Goal: Information Seeking & Learning: Check status

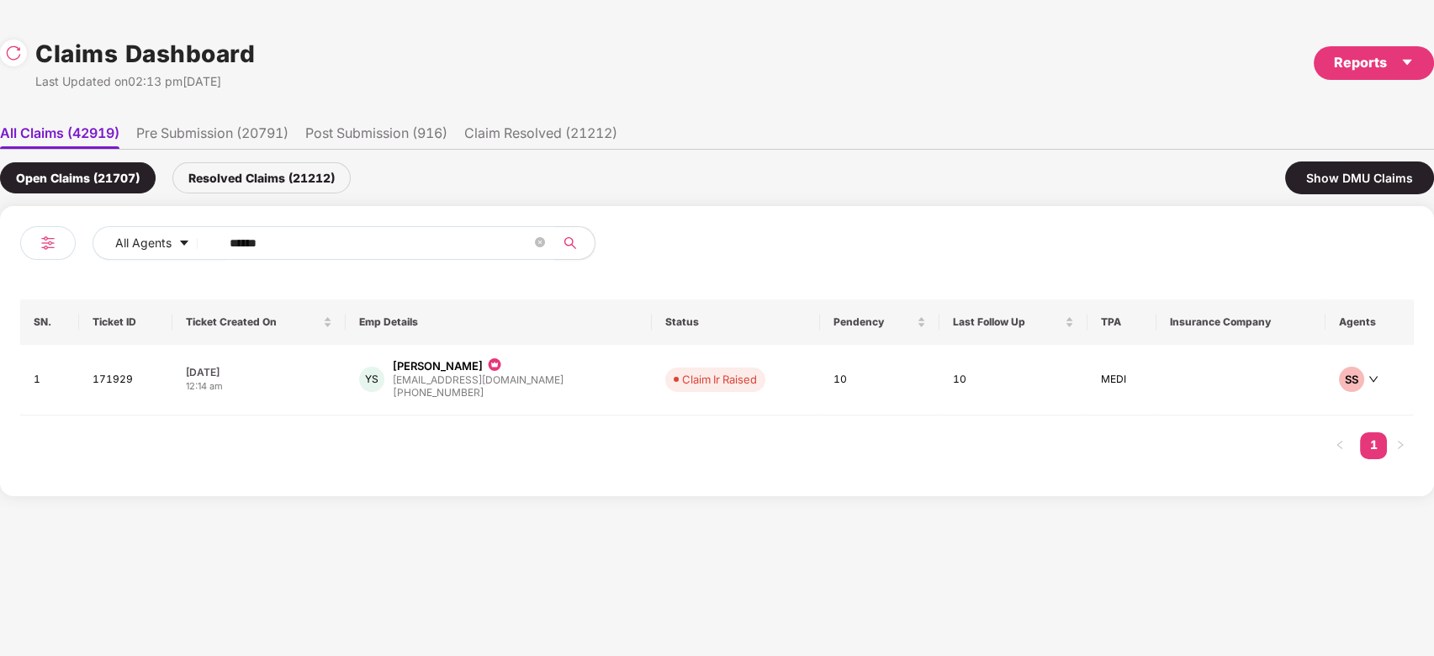
click at [404, 252] on input "******" at bounding box center [381, 243] width 302 height 25
paste input "text"
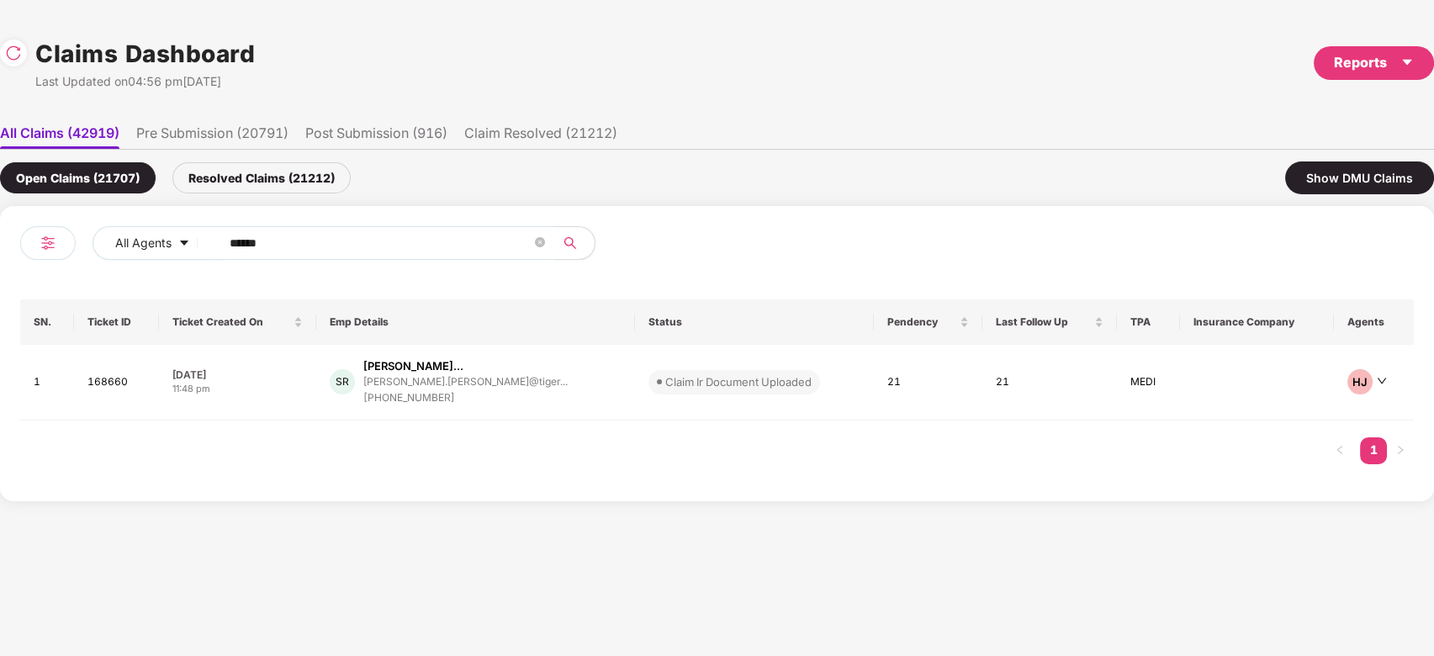
type input "******"
click at [572, 379] on div "SR [PERSON_NAME]... [PERSON_NAME].[PERSON_NAME]@tiger... [PHONE_NUMBER]" at bounding box center [476, 382] width 292 height 48
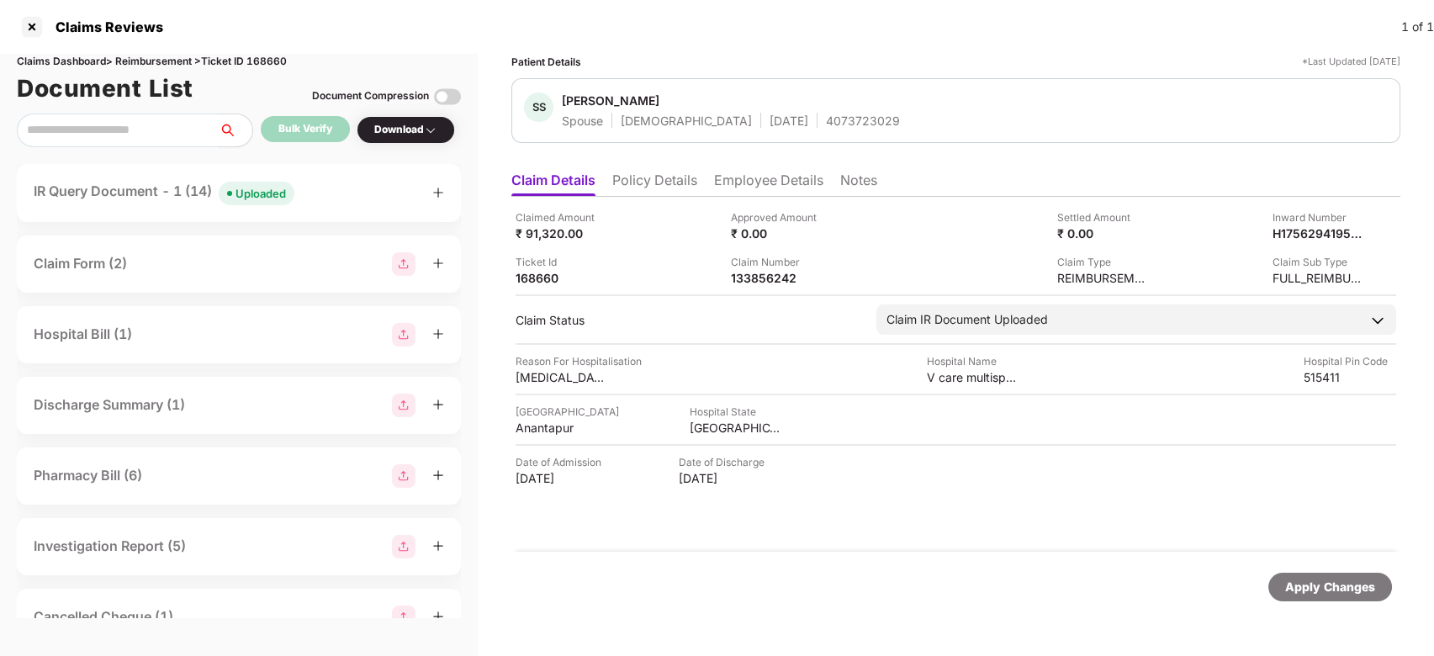
click at [269, 214] on div "IR Query Document - 1 (14) Uploaded" at bounding box center [239, 193] width 444 height 58
click at [312, 208] on div "IR Query Document - 1 (14) Uploaded" at bounding box center [239, 193] width 444 height 58
click at [215, 203] on div "IR Query Document - 1 (14) Uploaded" at bounding box center [164, 193] width 261 height 24
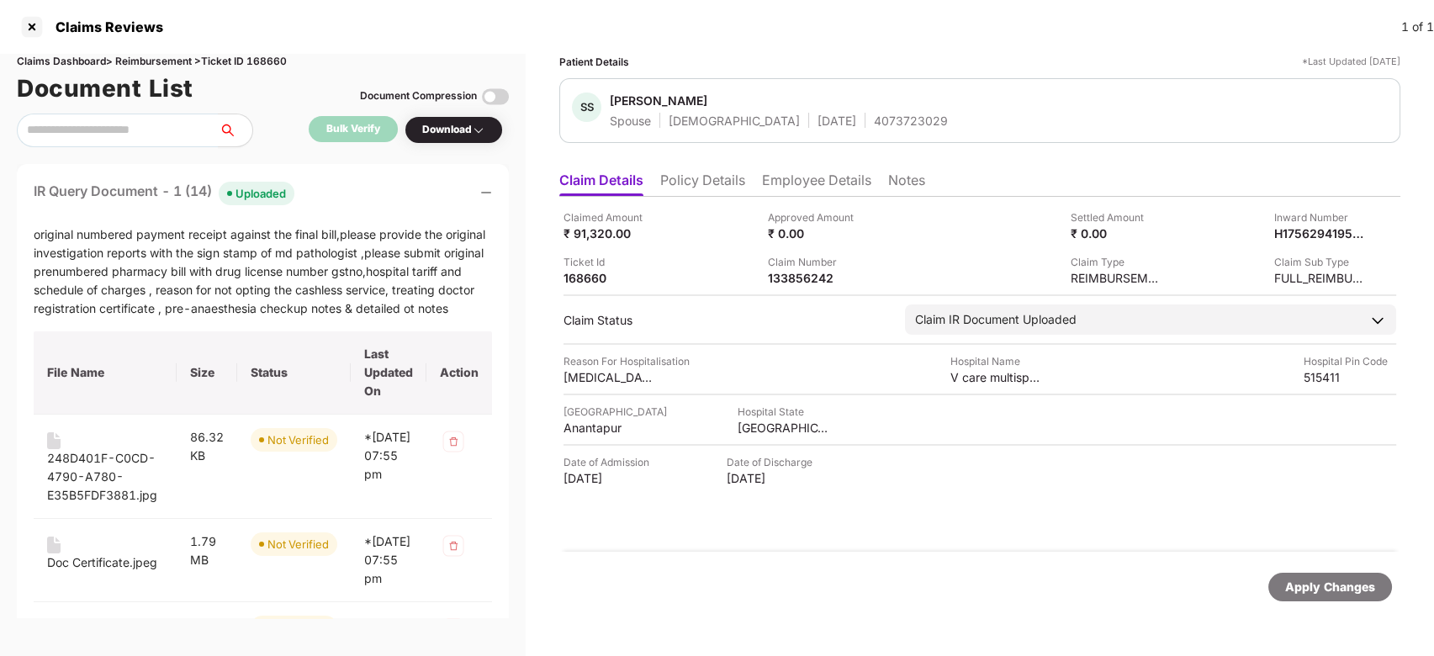
click at [292, 185] on span "Uploaded" at bounding box center [257, 194] width 76 height 24
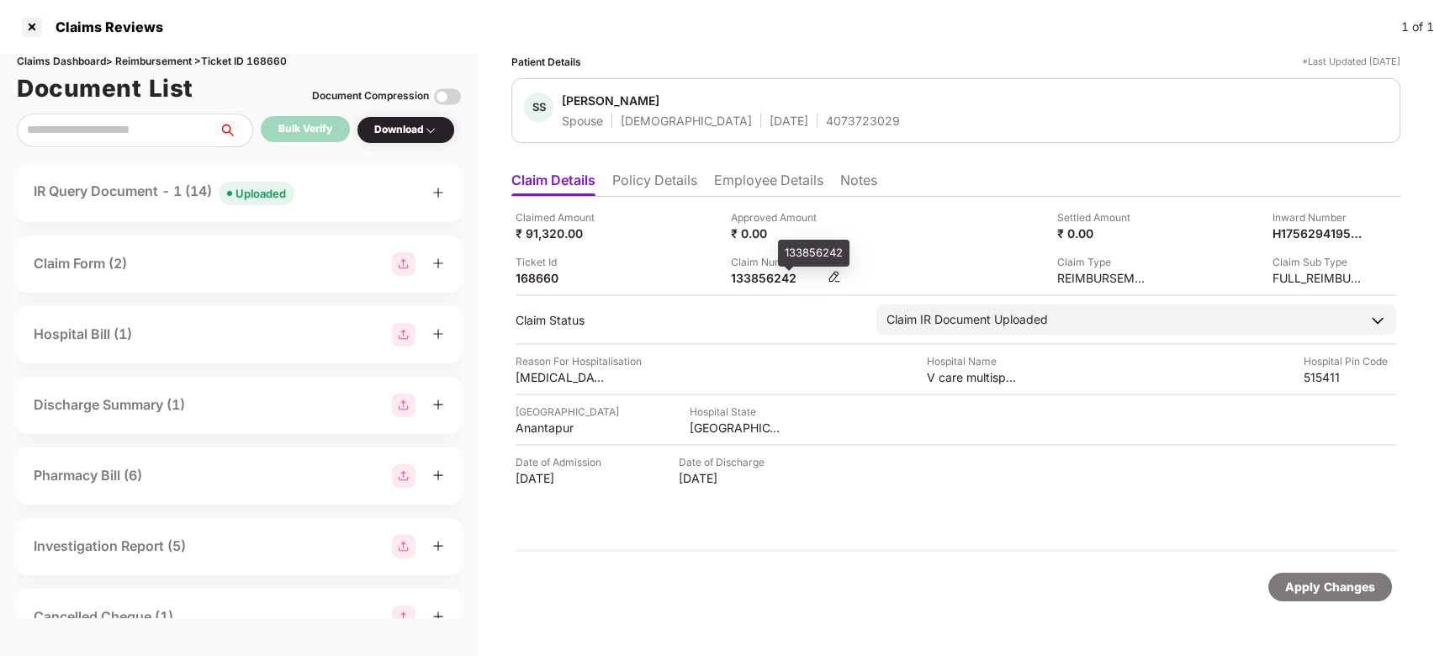
click at [761, 278] on div "133856242" at bounding box center [777, 278] width 93 height 16
copy div "133856242"
click at [761, 278] on div "133856242" at bounding box center [777, 278] width 93 height 16
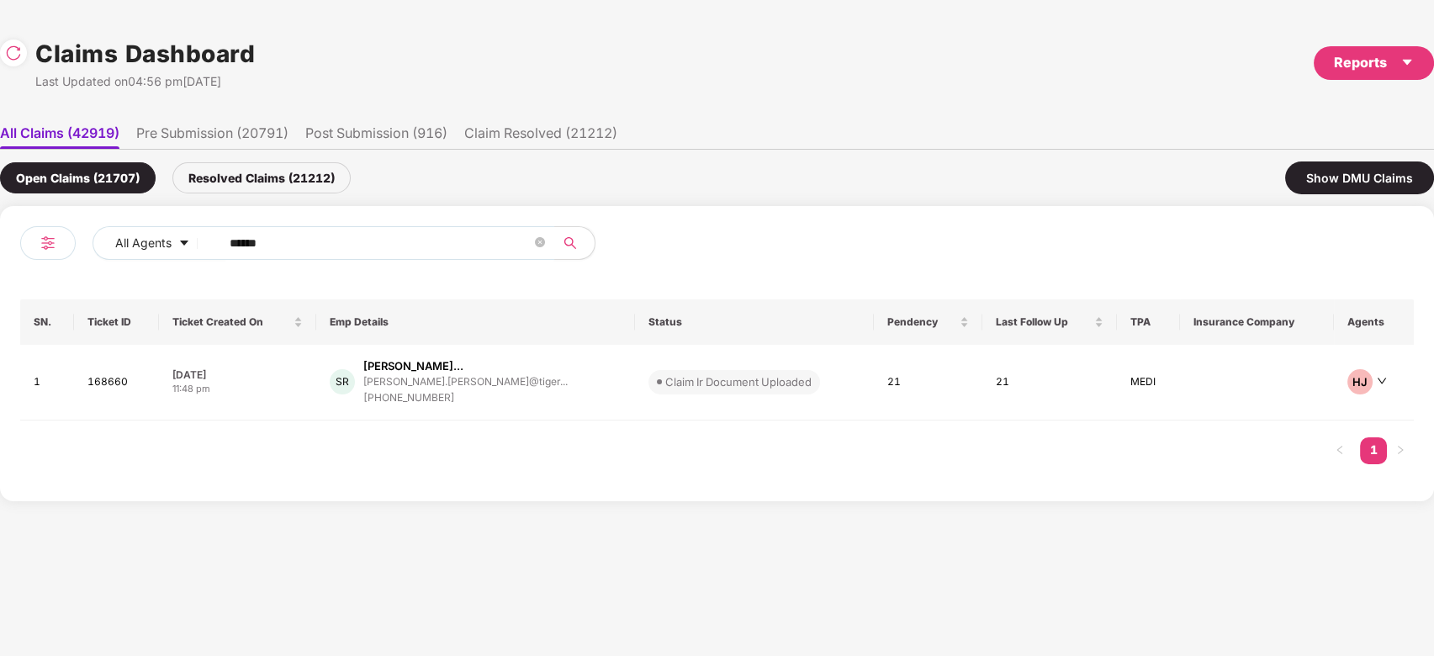
click at [348, 259] on span "******" at bounding box center [381, 243] width 345 height 34
paste input "text"
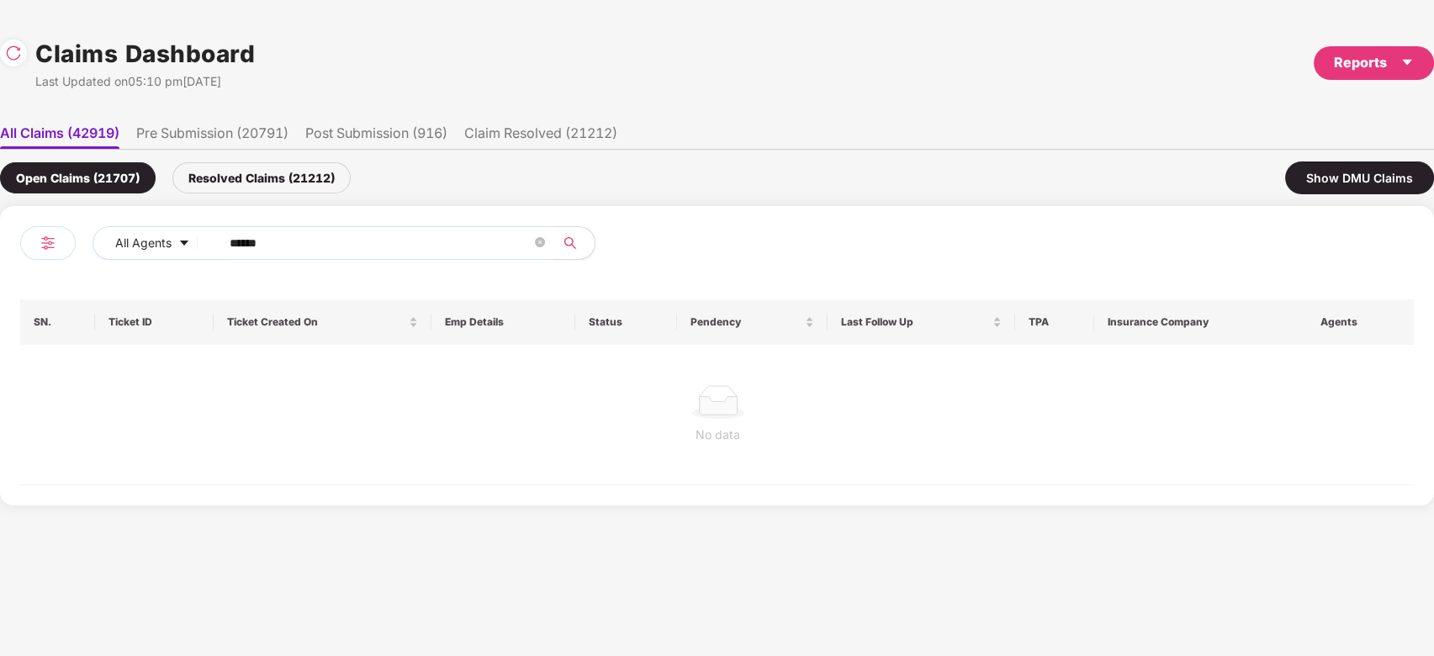
type input "******"
click at [544, 393] on div at bounding box center [718, 402] width 1369 height 34
click at [294, 179] on div "Resolved Claims (21212)" at bounding box center [261, 177] width 178 height 31
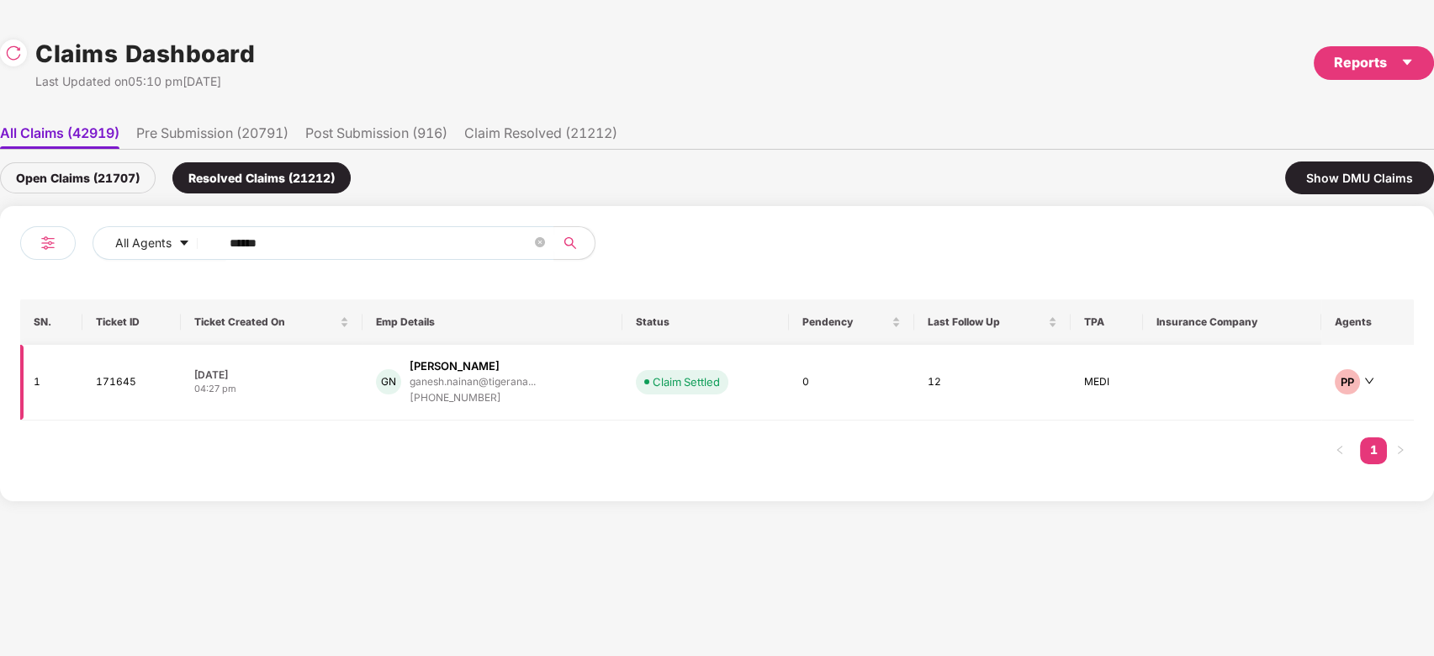
click at [560, 379] on div "GN [PERSON_NAME] ganesh.[PERSON_NAME]@tigerana... [PHONE_NUMBER]" at bounding box center [492, 382] width 233 height 48
click at [343, 244] on input "******" at bounding box center [381, 243] width 302 height 25
paste input "text"
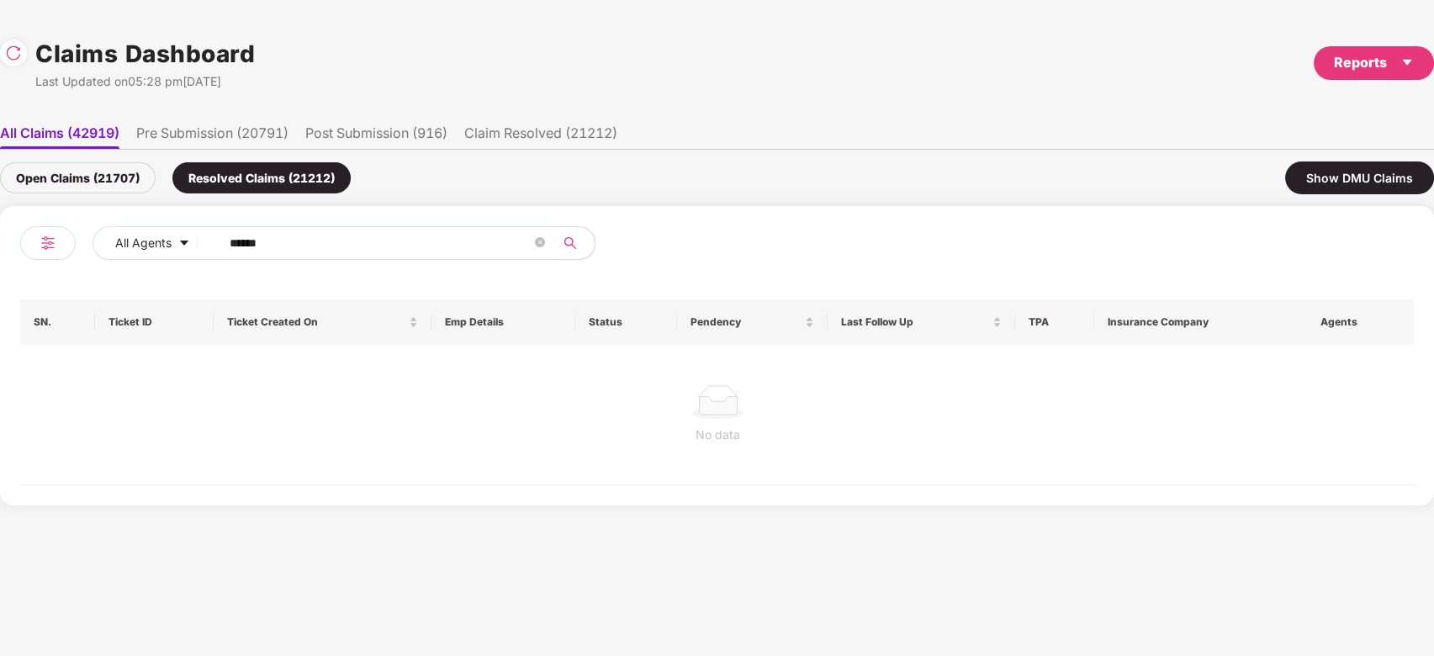
type input "******"
click at [122, 167] on div "Open Claims (21707)" at bounding box center [78, 177] width 156 height 31
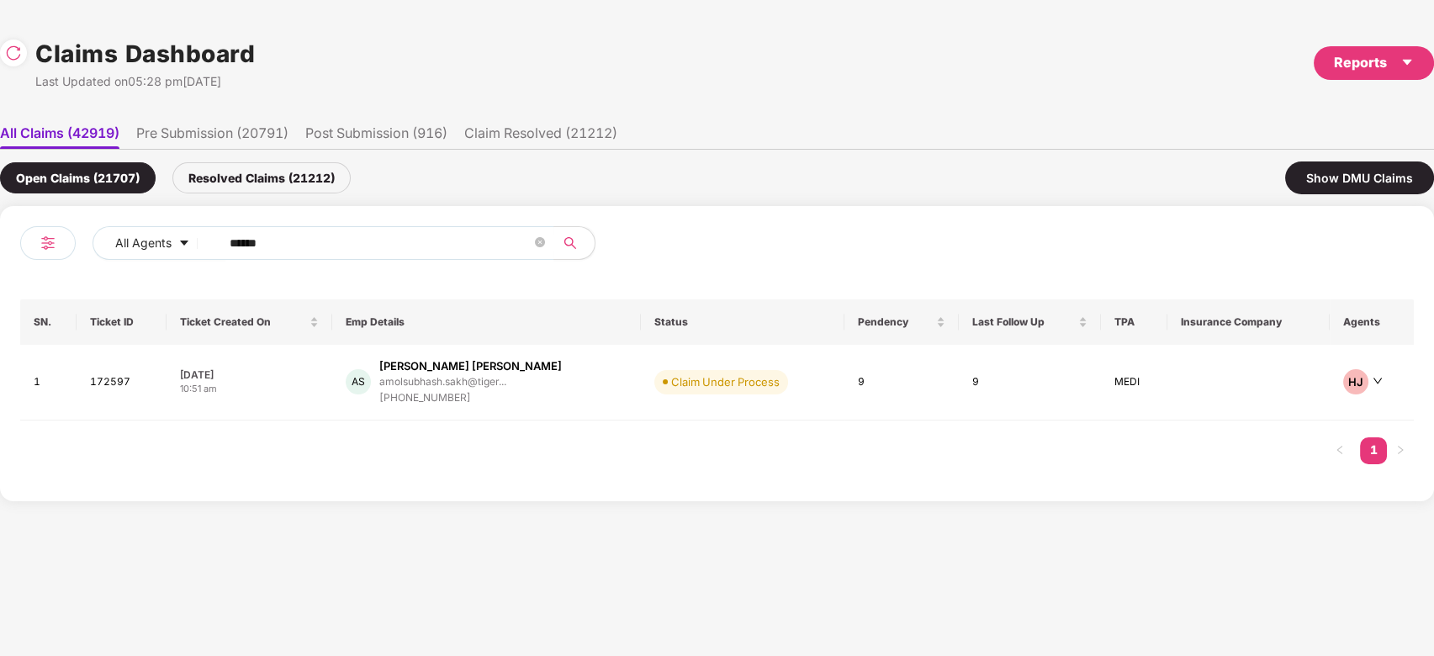
click at [641, 414] on td "Claim Under Process" at bounding box center [743, 383] width 204 height 76
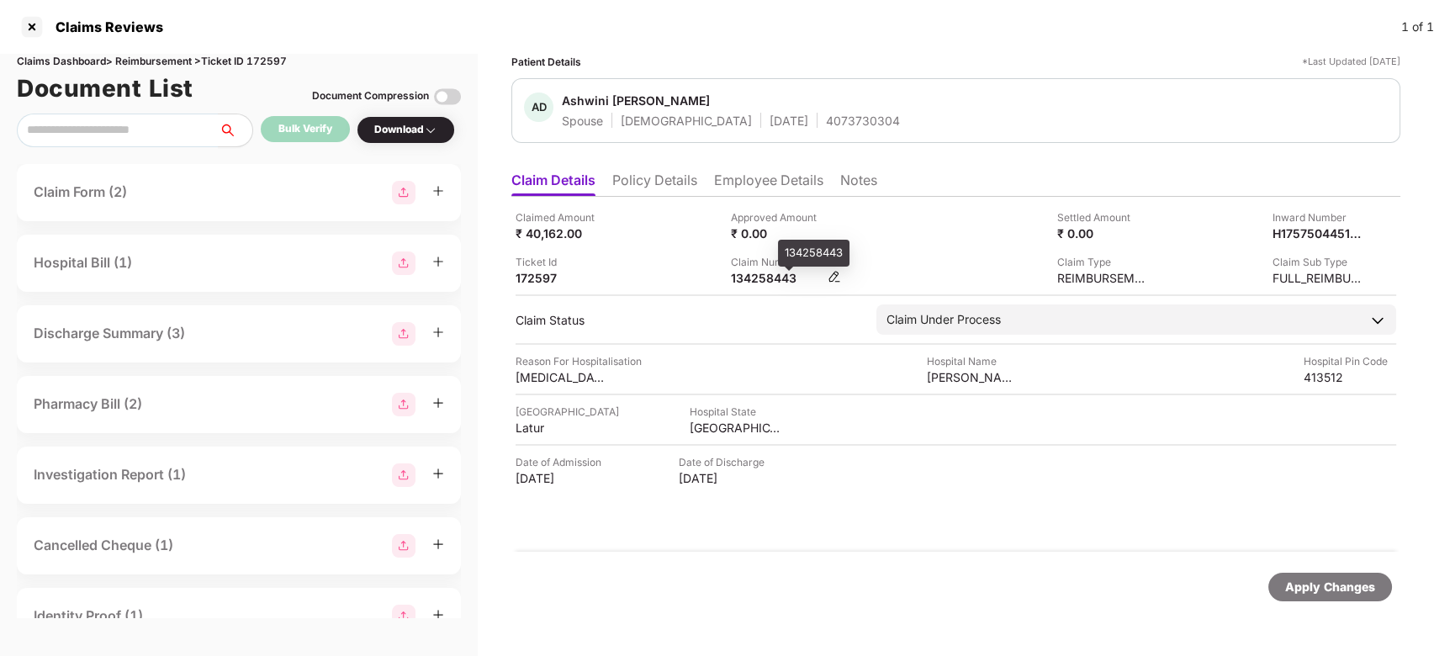
click at [775, 273] on div "134258443" at bounding box center [777, 278] width 93 height 16
copy div "134258443"
click at [775, 273] on div "134258443" at bounding box center [777, 278] width 93 height 16
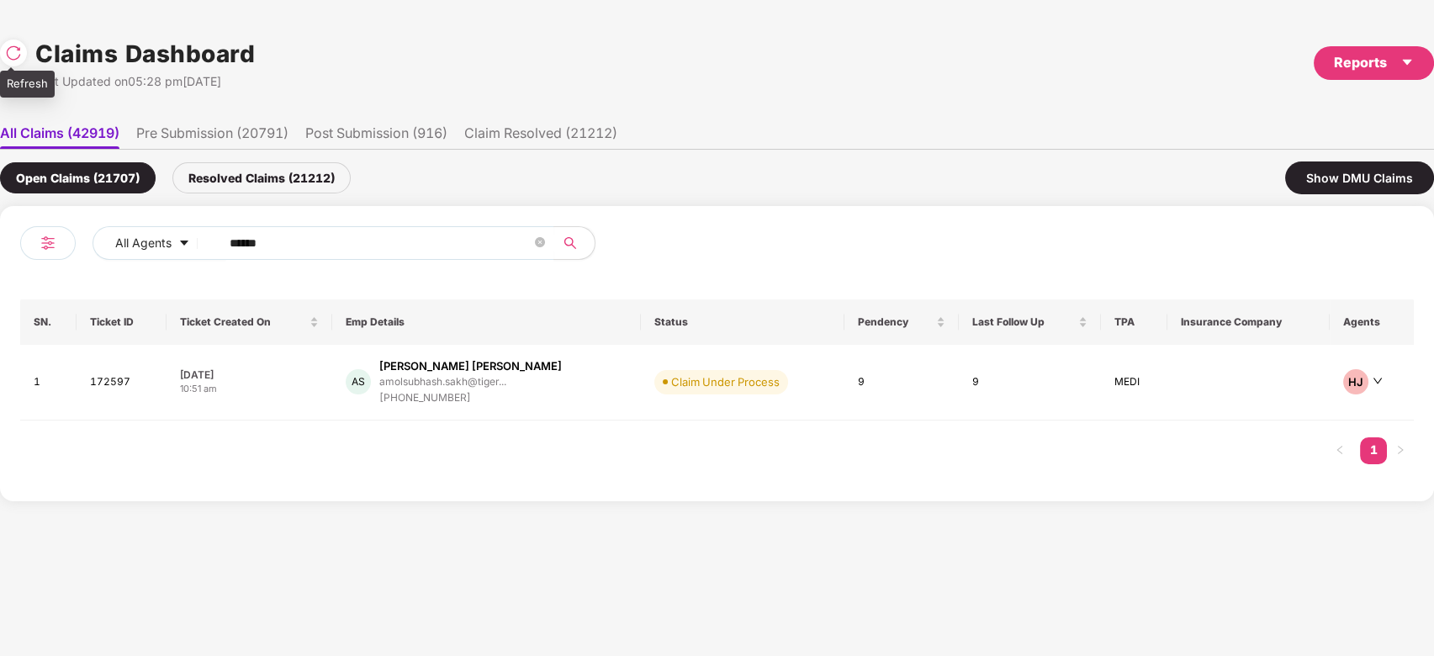
click at [19, 59] on img at bounding box center [13, 53] width 17 height 17
click at [395, 253] on input "******" at bounding box center [381, 243] width 302 height 25
paste input "text"
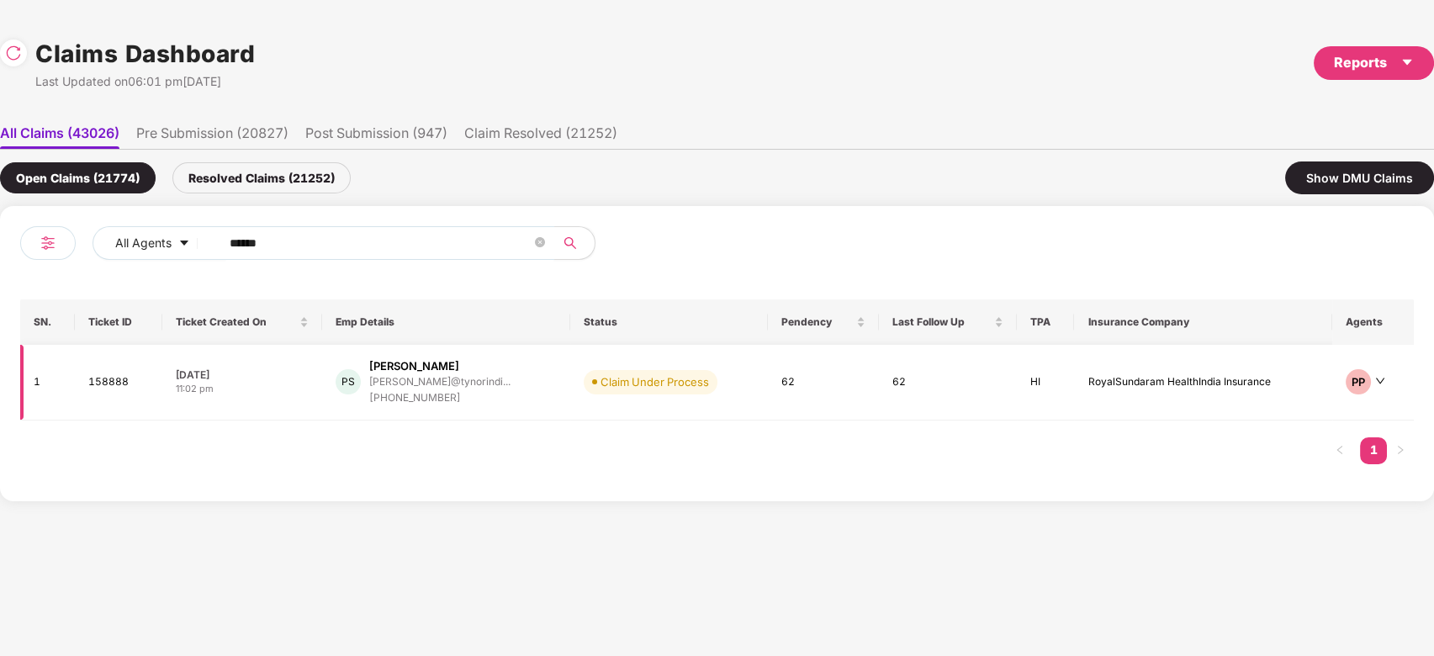
type input "******"
click at [570, 367] on td "Claim Under Process" at bounding box center [669, 383] width 198 height 76
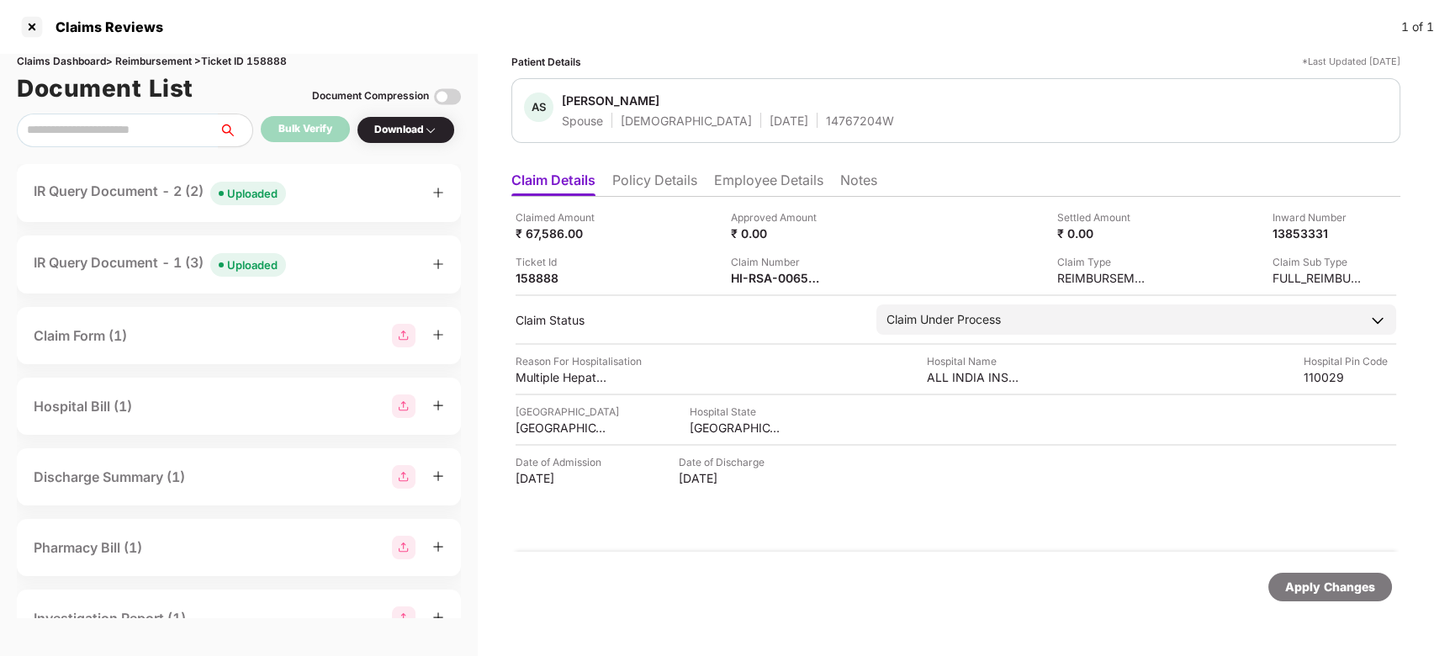
click at [801, 265] on div "Claim Number" at bounding box center [777, 262] width 93 height 16
click at [814, 244] on div "HI-RSA-006527374(0)" at bounding box center [842, 253] width 129 height 27
copy div "HI-RSA-006527374"
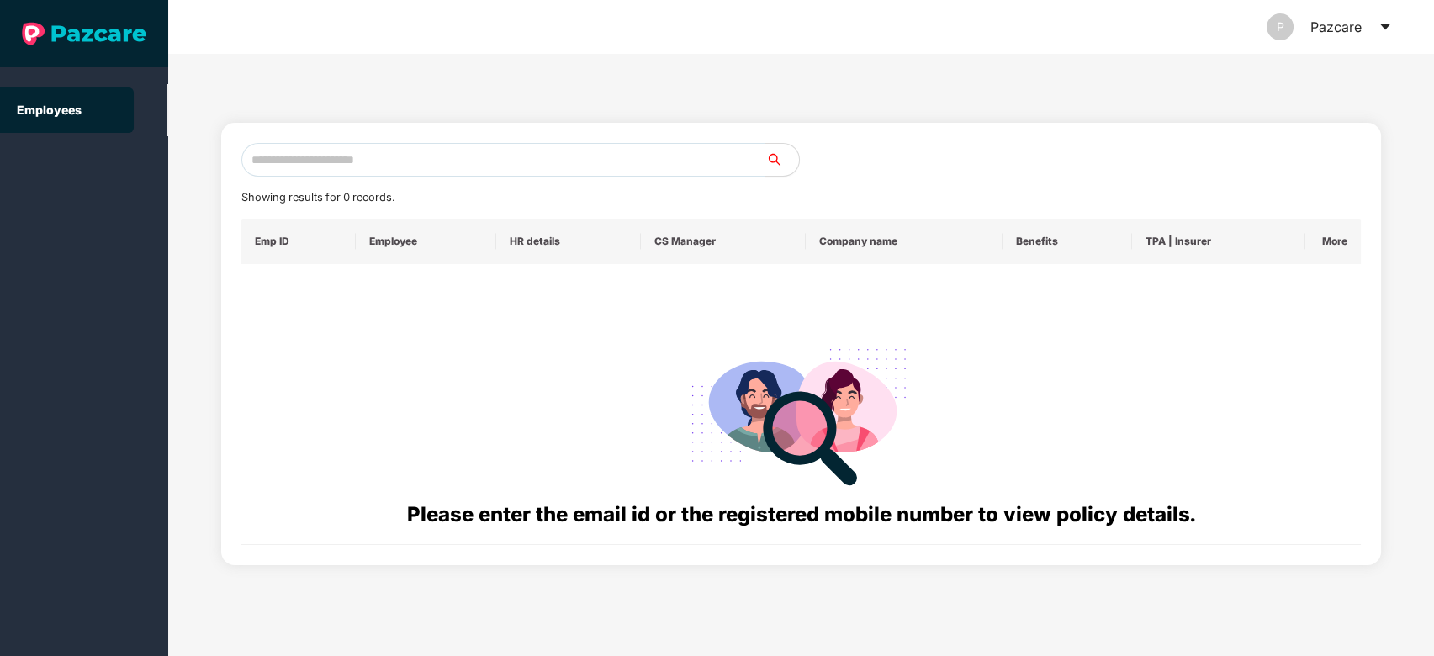
click at [538, 161] on input "text" at bounding box center [503, 160] width 525 height 34
paste input "**********"
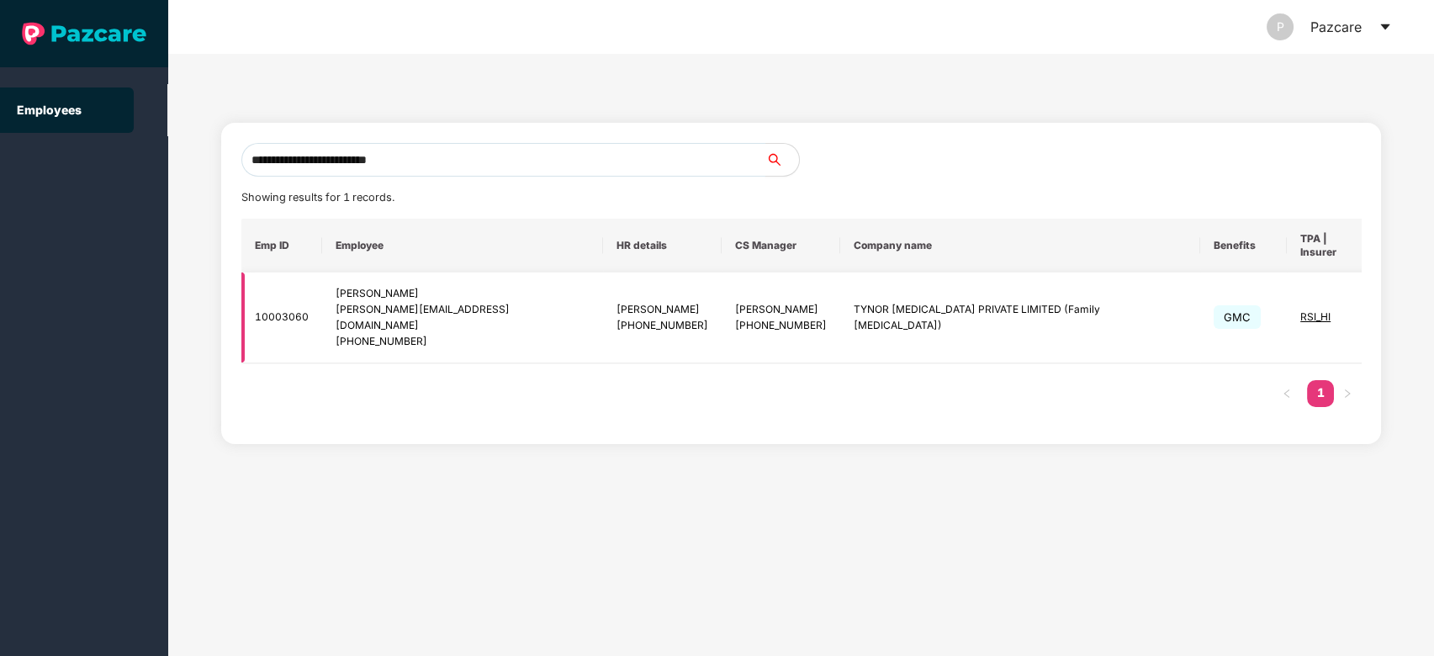
type input "**********"
click at [1402, 306] on img at bounding box center [1414, 318] width 24 height 24
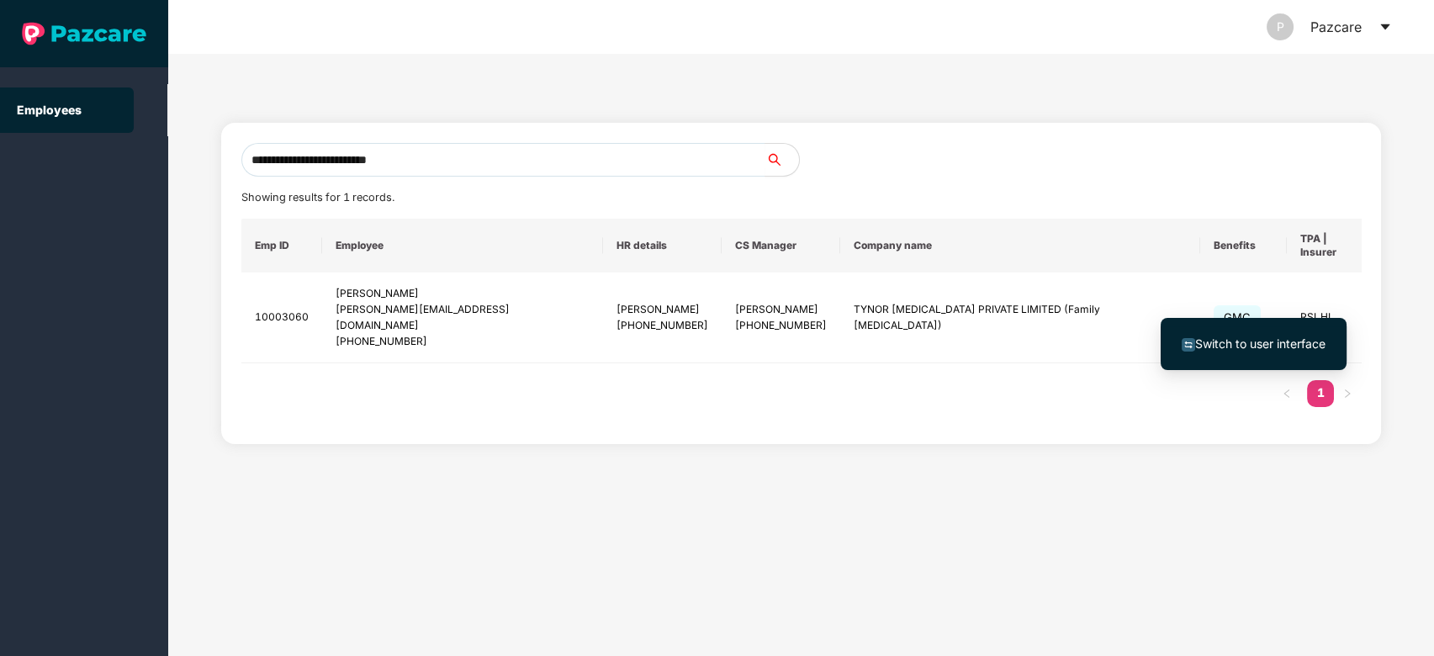
click at [1306, 331] on li "Switch to user interface" at bounding box center [1254, 343] width 186 height 35
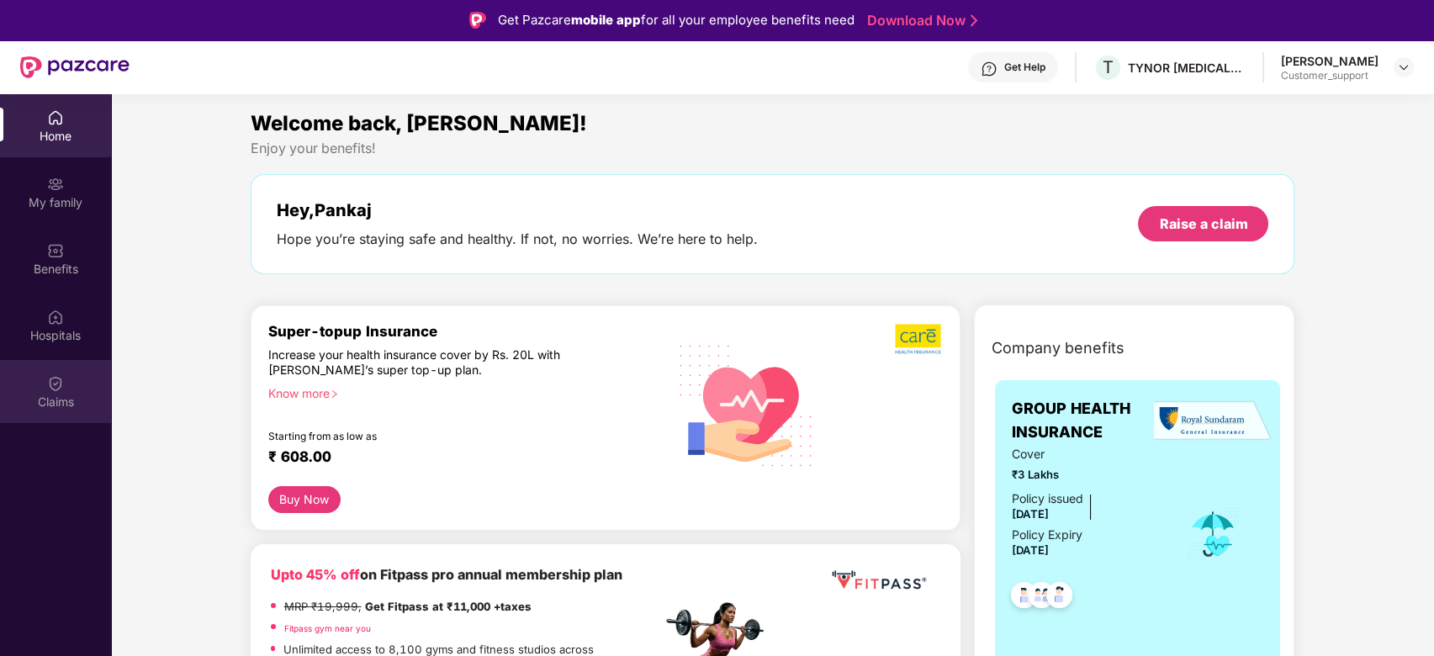
click at [38, 400] on div "Claims" at bounding box center [55, 402] width 111 height 17
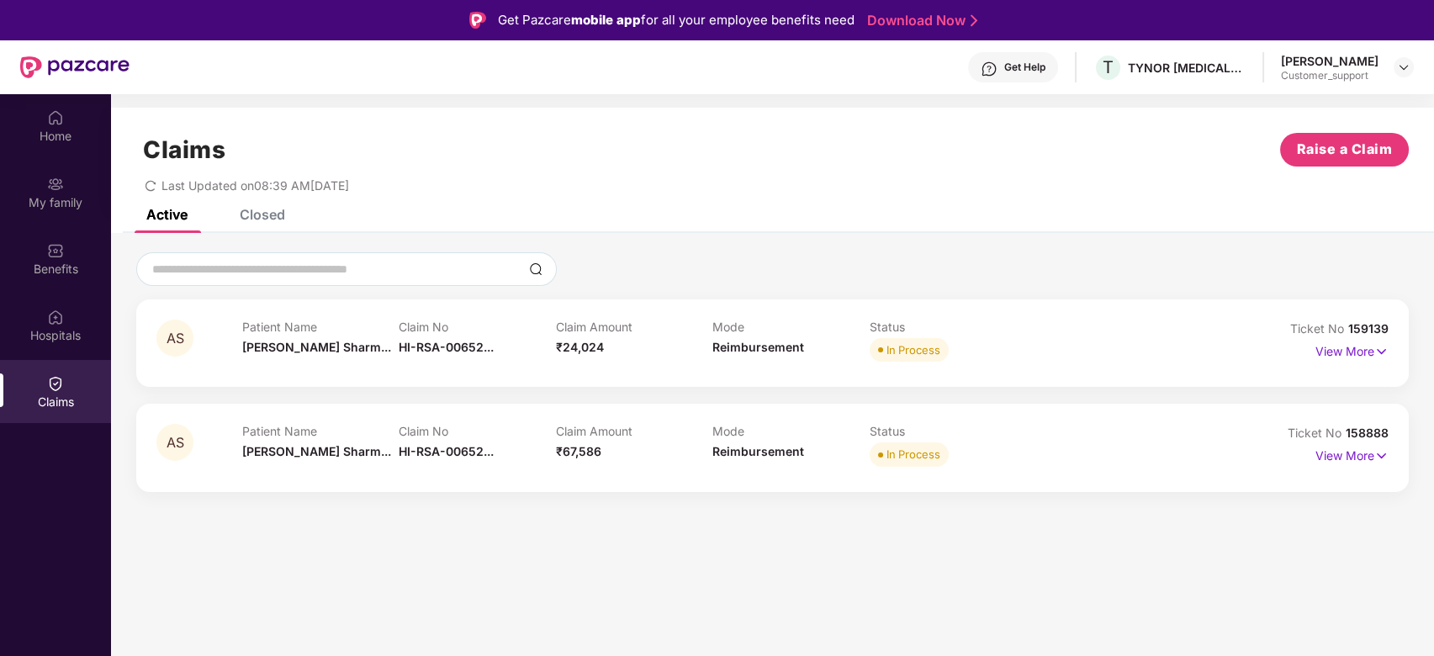
scroll to position [94, 0]
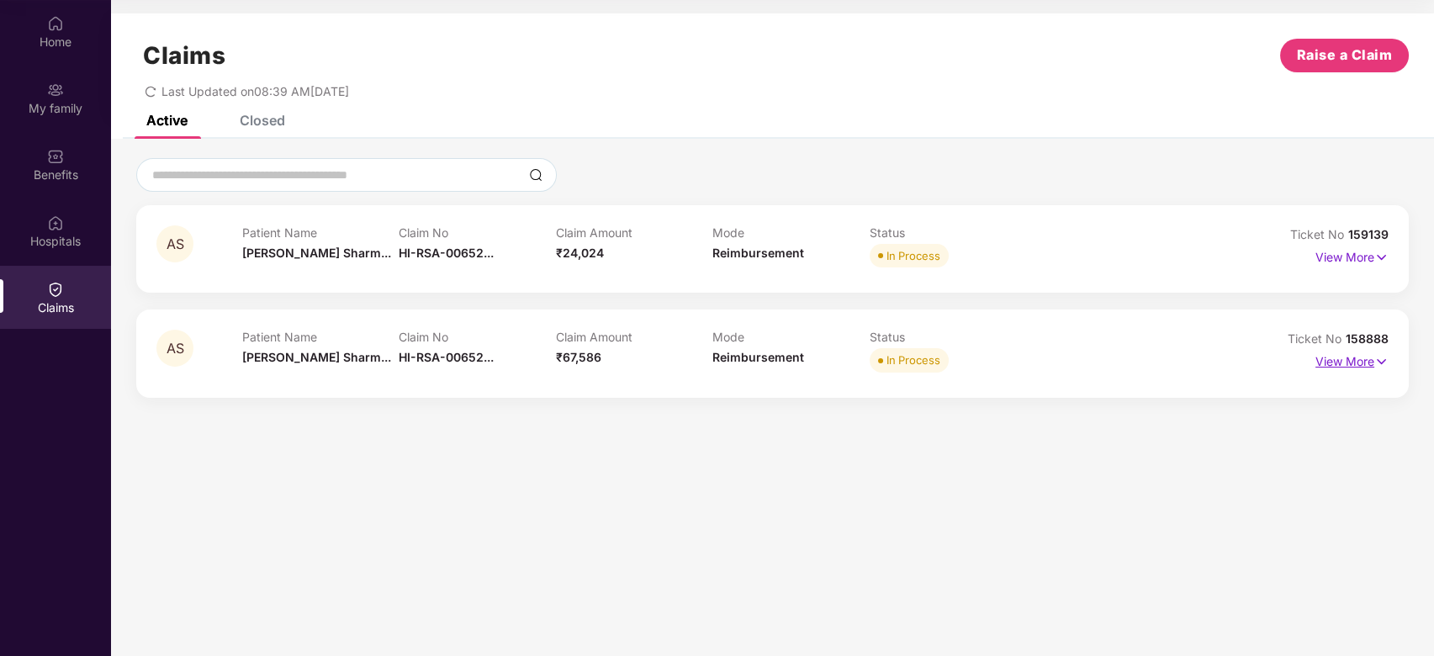
click at [1369, 361] on p "View More" at bounding box center [1352, 359] width 73 height 23
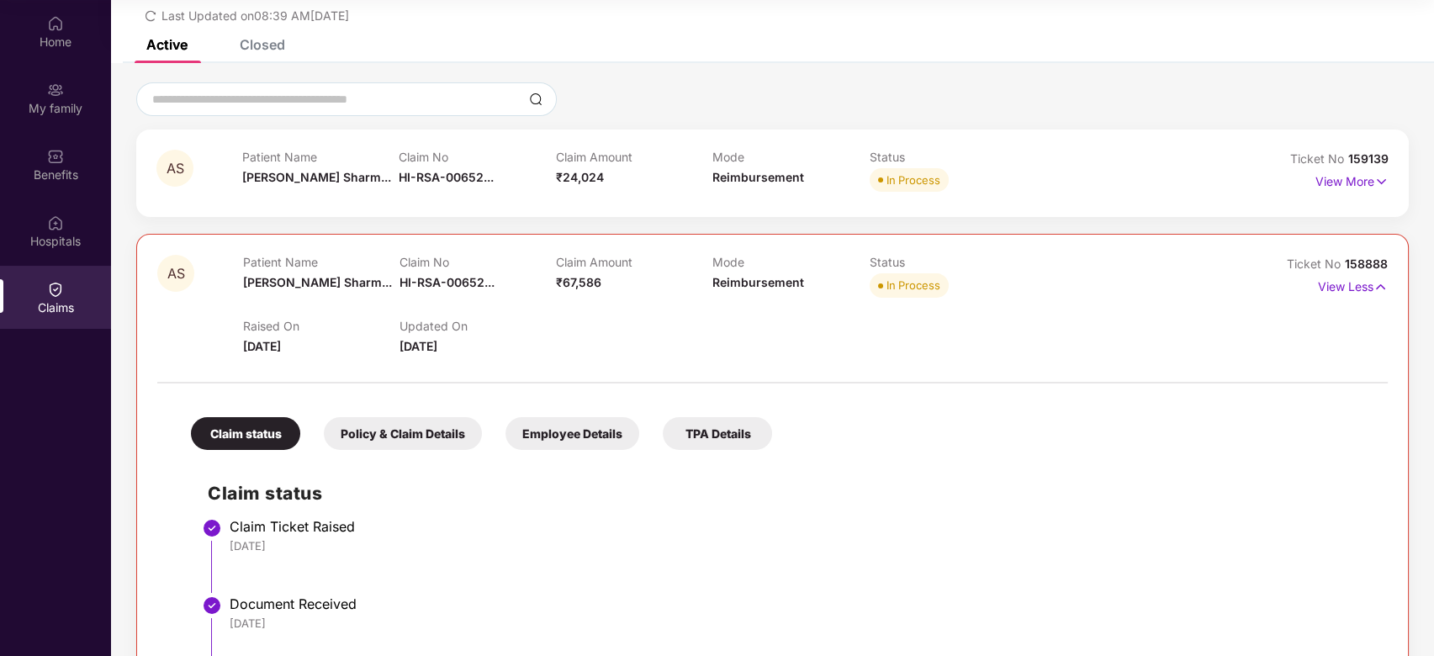
scroll to position [75, 0]
drag, startPoint x: 1345, startPoint y: 264, endPoint x: 1380, endPoint y: 266, distance: 34.5
click at [1380, 266] on span "158888" at bounding box center [1366, 264] width 43 height 14
copy span "158888"
drag, startPoint x: 1346, startPoint y: 154, endPoint x: 1391, endPoint y: 160, distance: 45.0
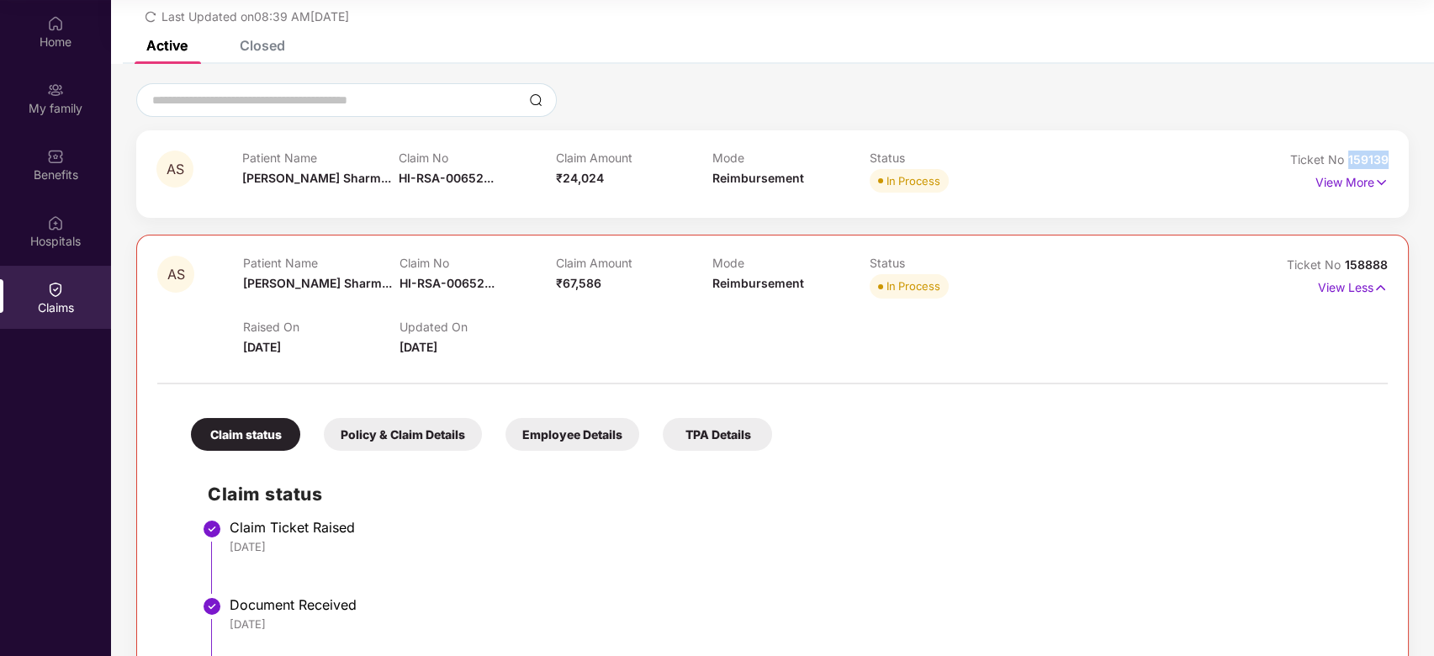
click at [1391, 160] on div "AS Patient Name Anamika Sharm... Claim No HI-RSA-00652... Claim Amount ₹24,024 …" at bounding box center [772, 173] width 1273 height 87
copy span "159139"
click at [63, 158] on img at bounding box center [55, 156] width 17 height 17
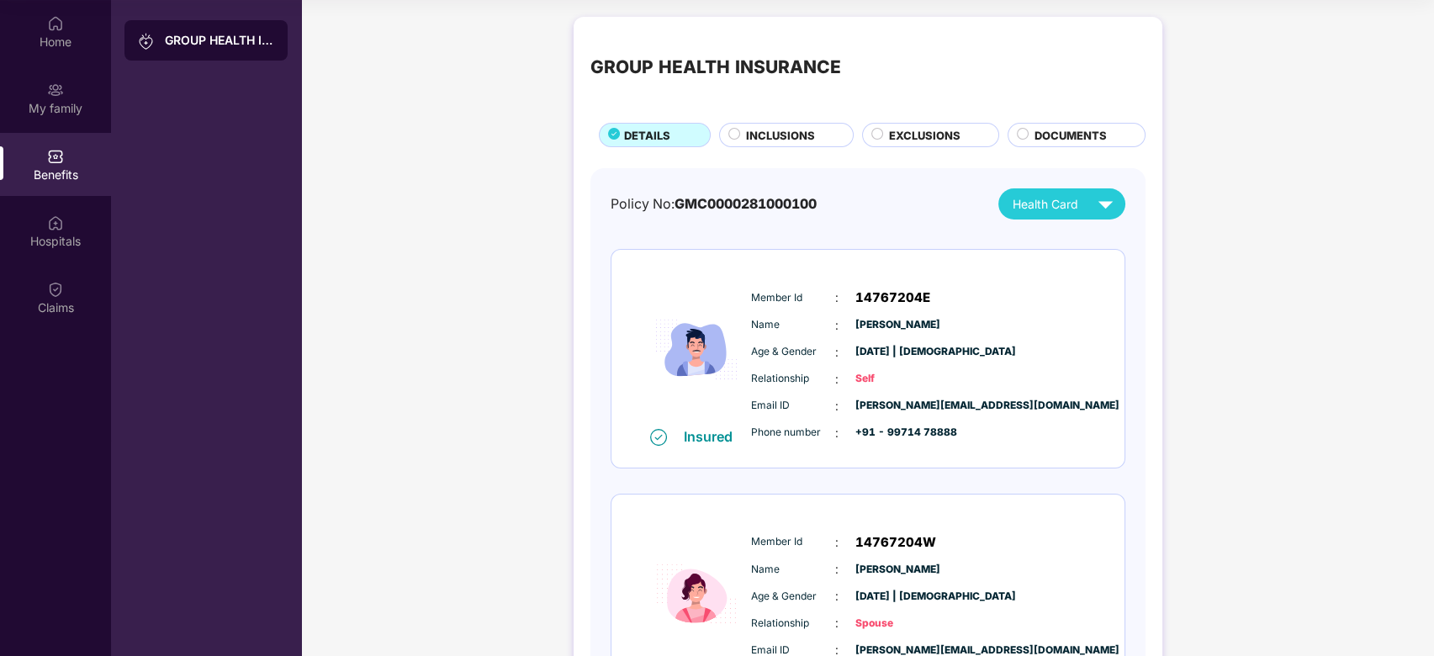
scroll to position [0, 0]
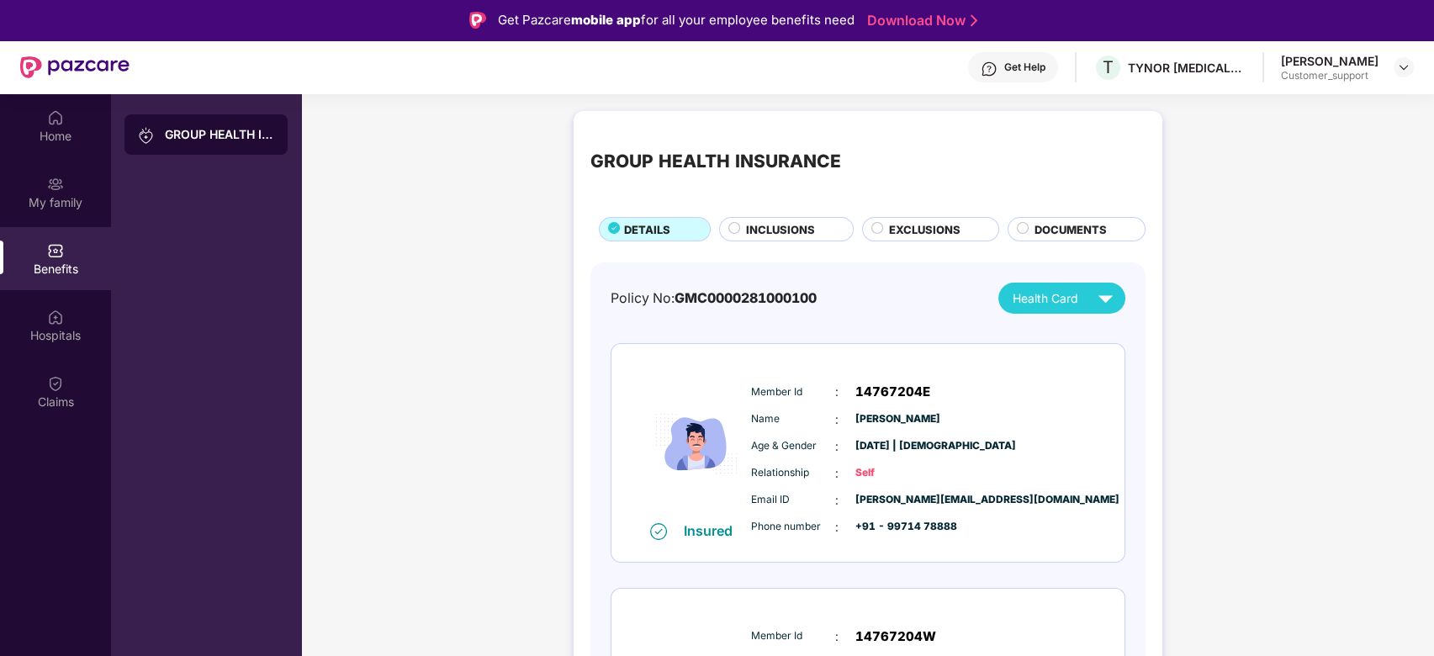
click at [1031, 61] on div "Get Help" at bounding box center [1025, 67] width 41 height 13
click at [67, 413] on div "Claims" at bounding box center [55, 391] width 111 height 63
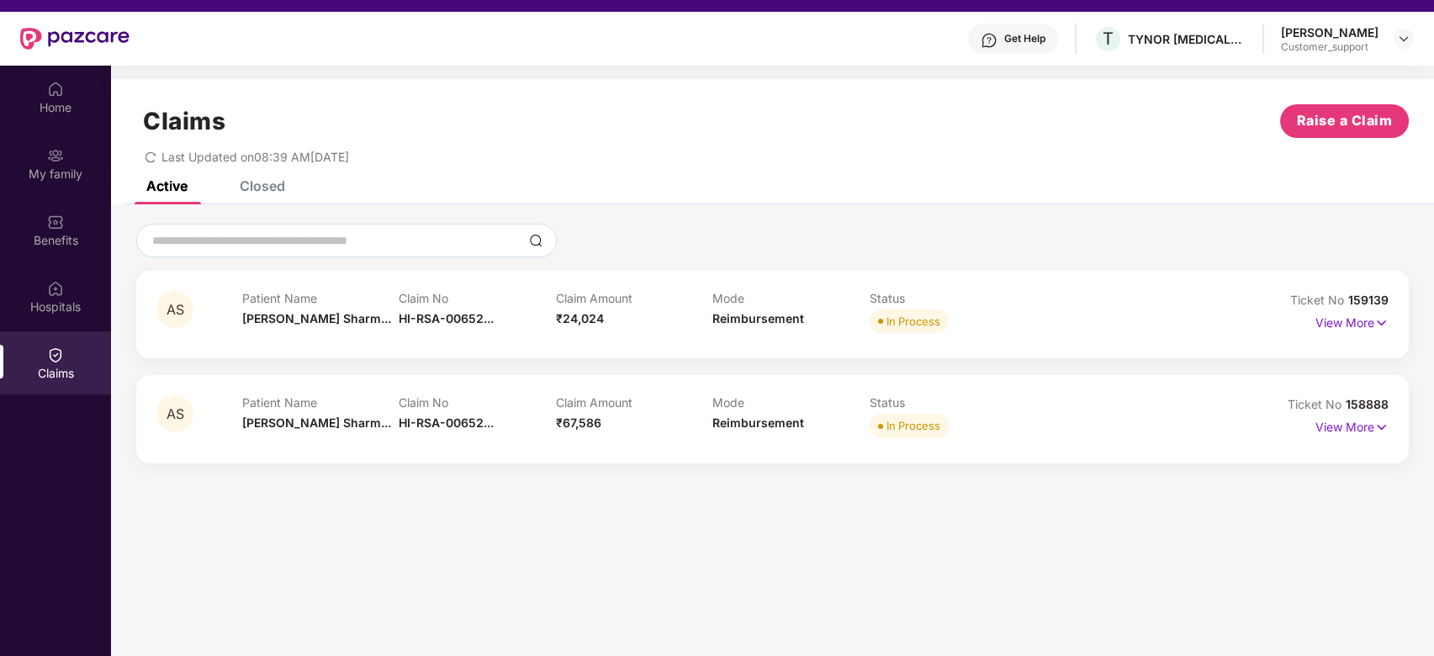
scroll to position [94, 0]
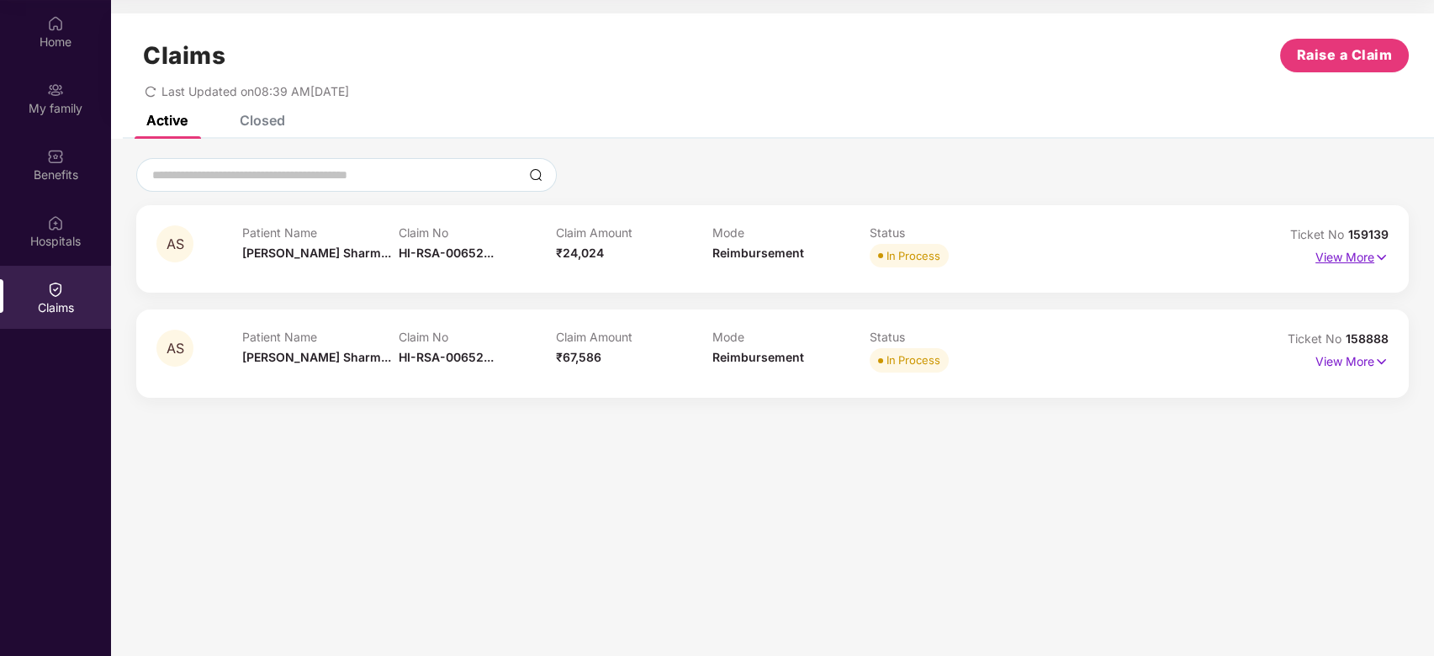
click at [1372, 254] on p "View More" at bounding box center [1352, 255] width 73 height 23
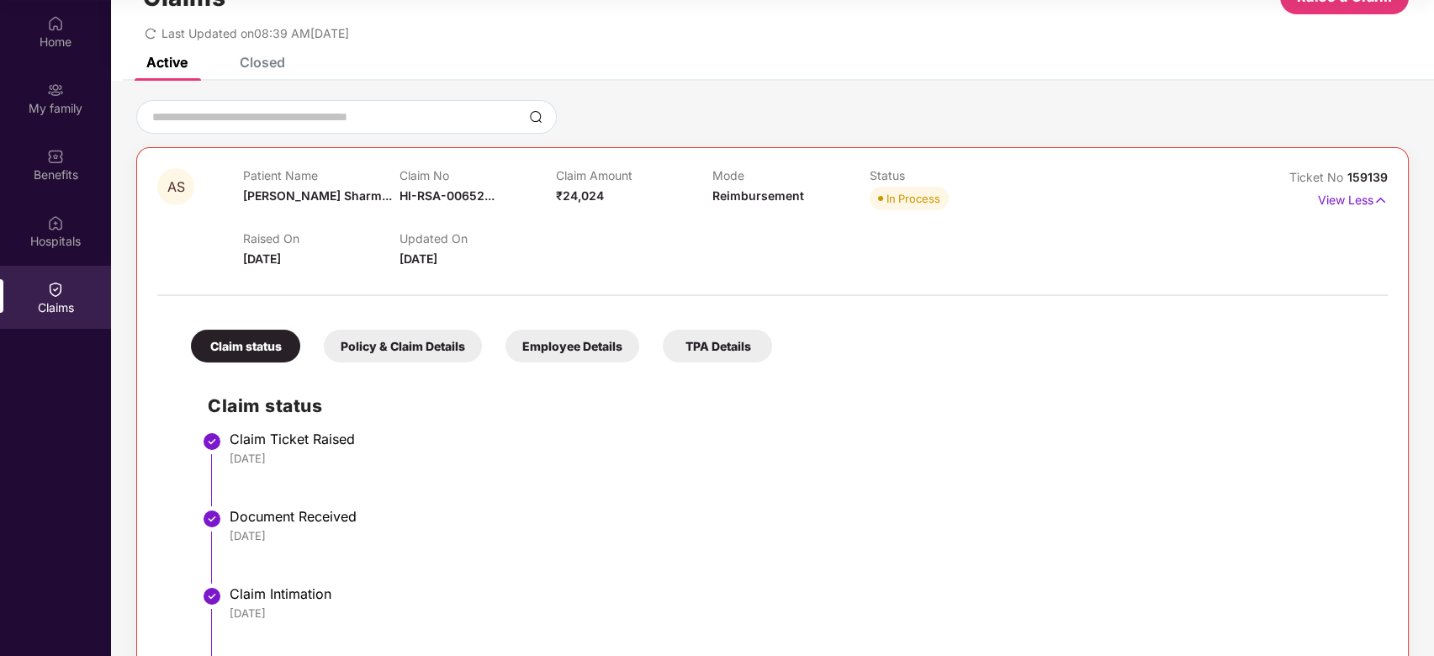
scroll to position [57, 0]
click at [1381, 193] on img at bounding box center [1381, 201] width 14 height 19
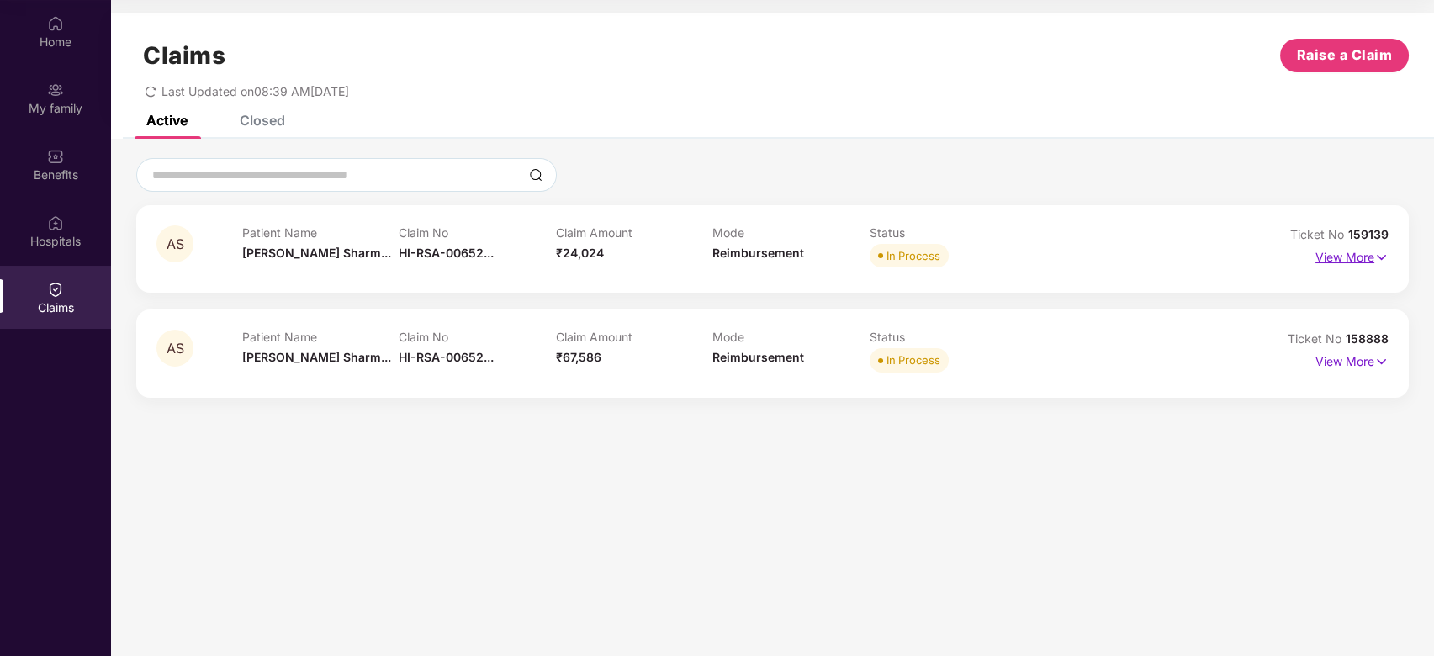
scroll to position [0, 0]
drag, startPoint x: 1349, startPoint y: 337, endPoint x: 1392, endPoint y: 336, distance: 43.8
click at [1392, 336] on div "AS Patient Name Anamika Sharm... Claim No HI-RSA-00652... Claim Amount ₹67,586 …" at bounding box center [772, 353] width 1273 height 87
copy span "158888"
drag, startPoint x: 1349, startPoint y: 232, endPoint x: 1400, endPoint y: 233, distance: 50.5
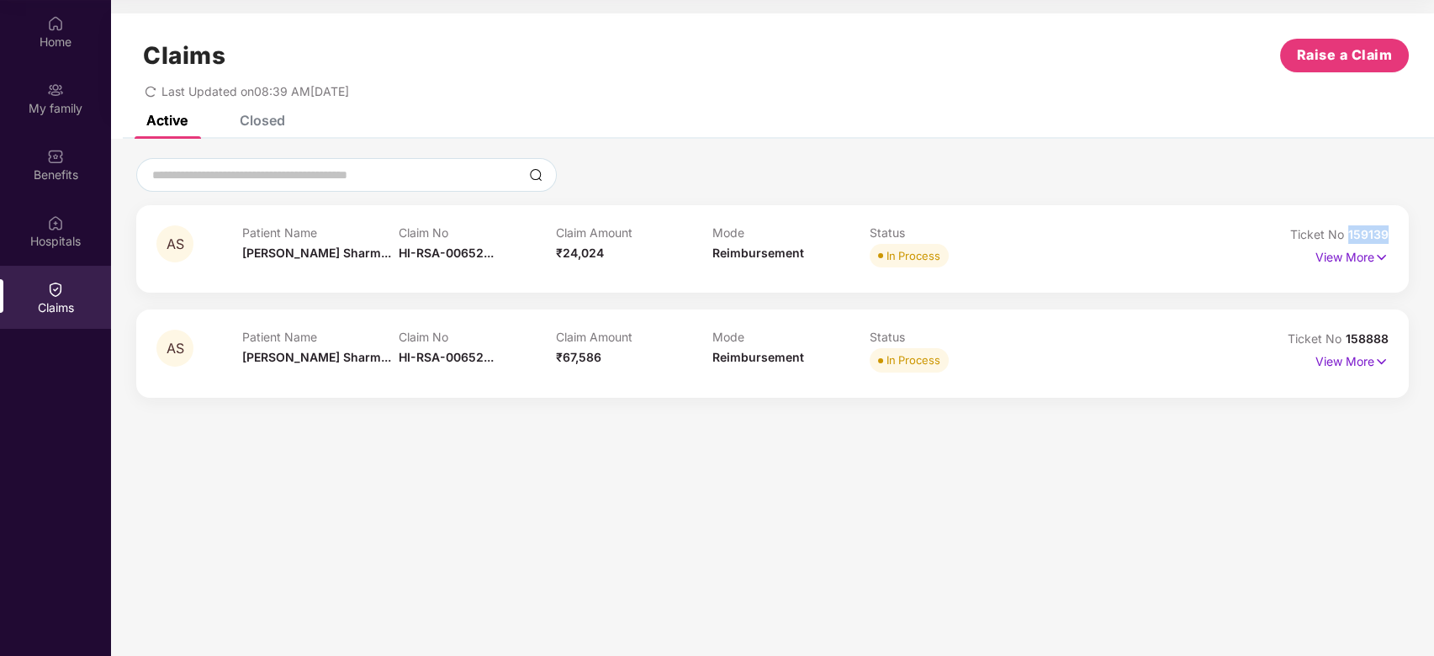
click at [1400, 233] on div "AS Patient Name Anamika Sharm... Claim No HI-RSA-00652... Claim Amount ₹24,024 …" at bounding box center [772, 248] width 1273 height 87
copy span "159139"
